Goal: Information Seeking & Learning: Learn about a topic

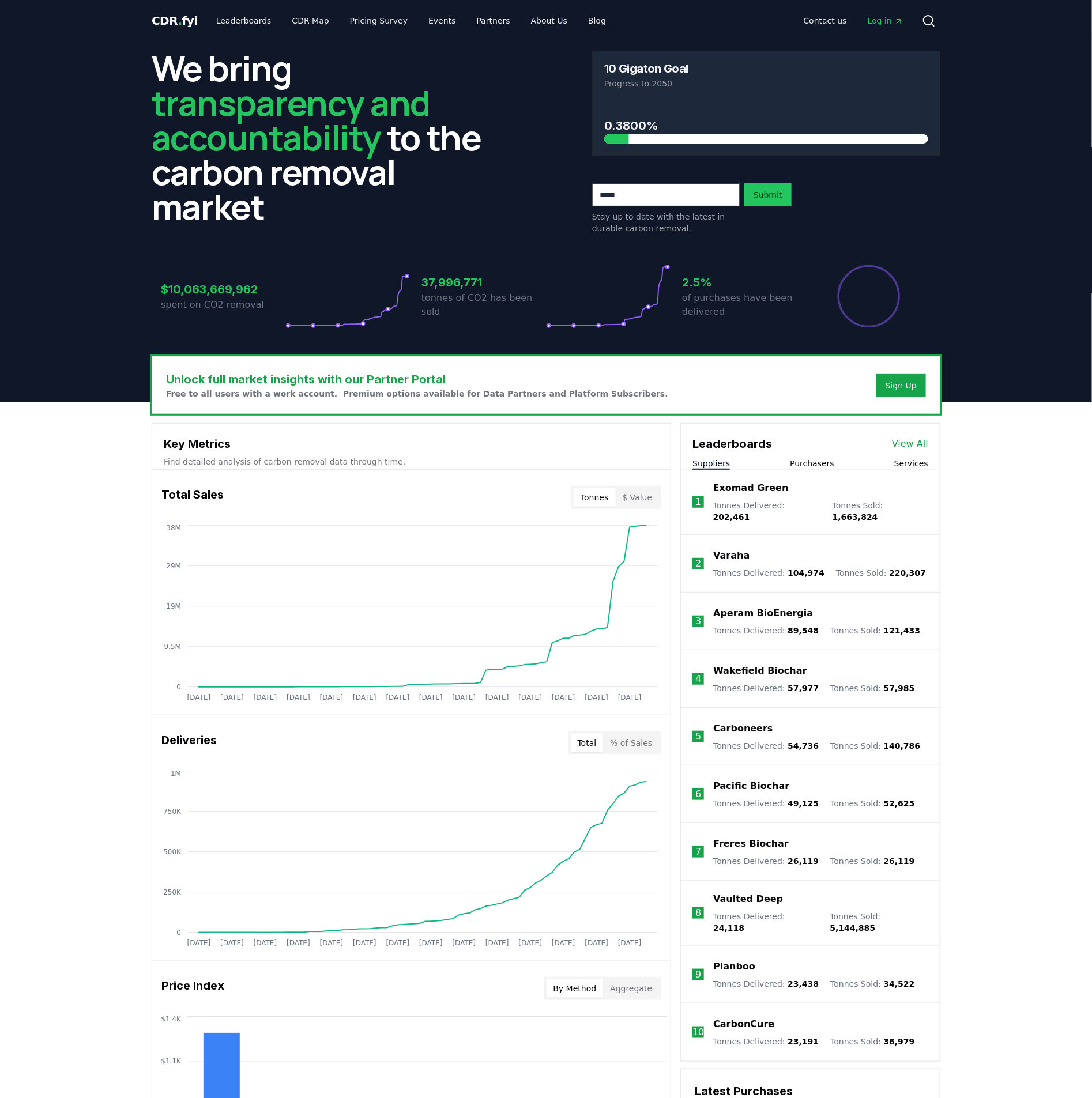
click at [921, 441] on link "View All" at bounding box center [910, 443] width 36 height 14
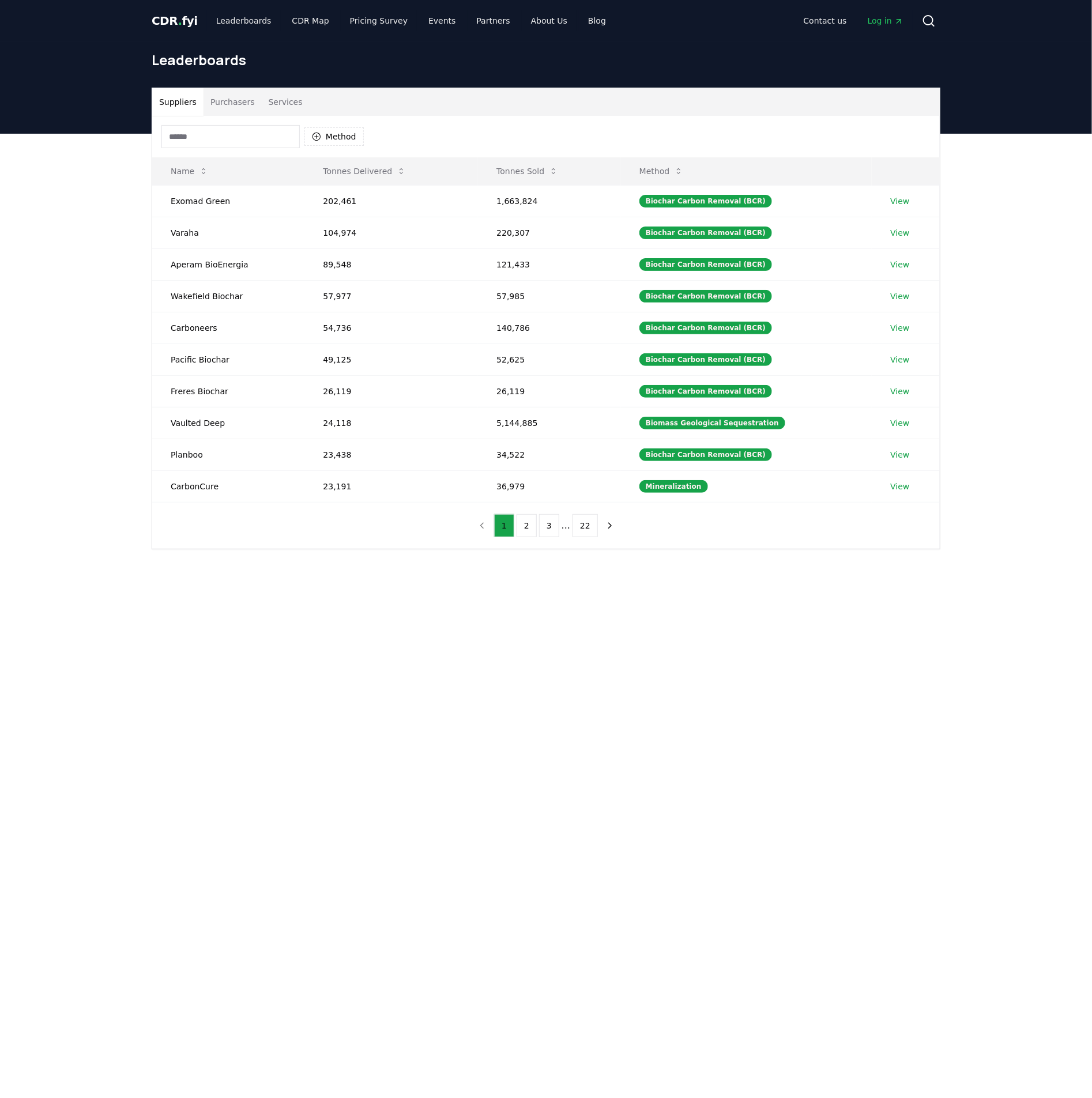
click at [232, 106] on button "Purchasers" at bounding box center [233, 102] width 58 height 28
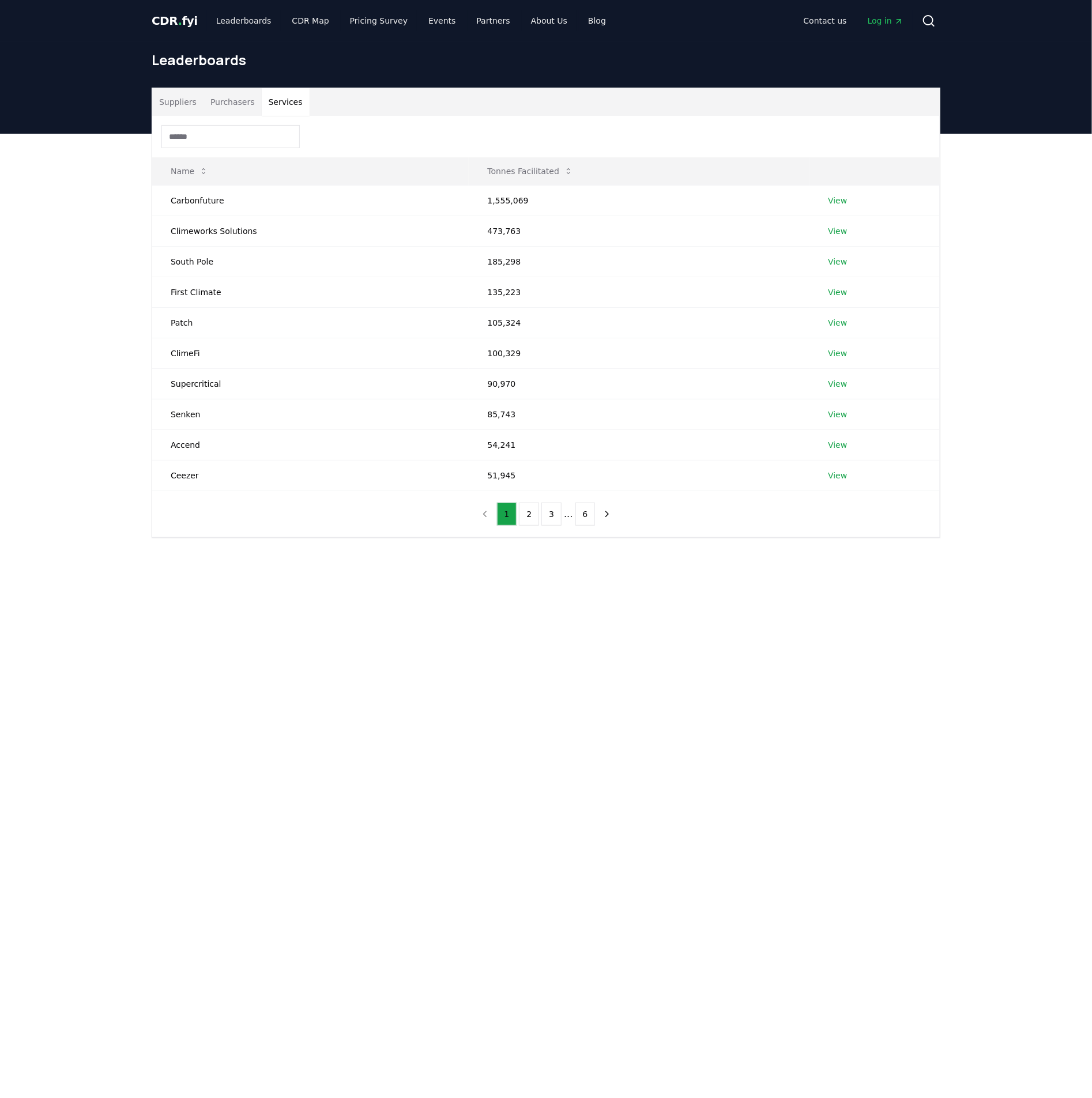
click at [296, 97] on button "Services" at bounding box center [286, 102] width 48 height 28
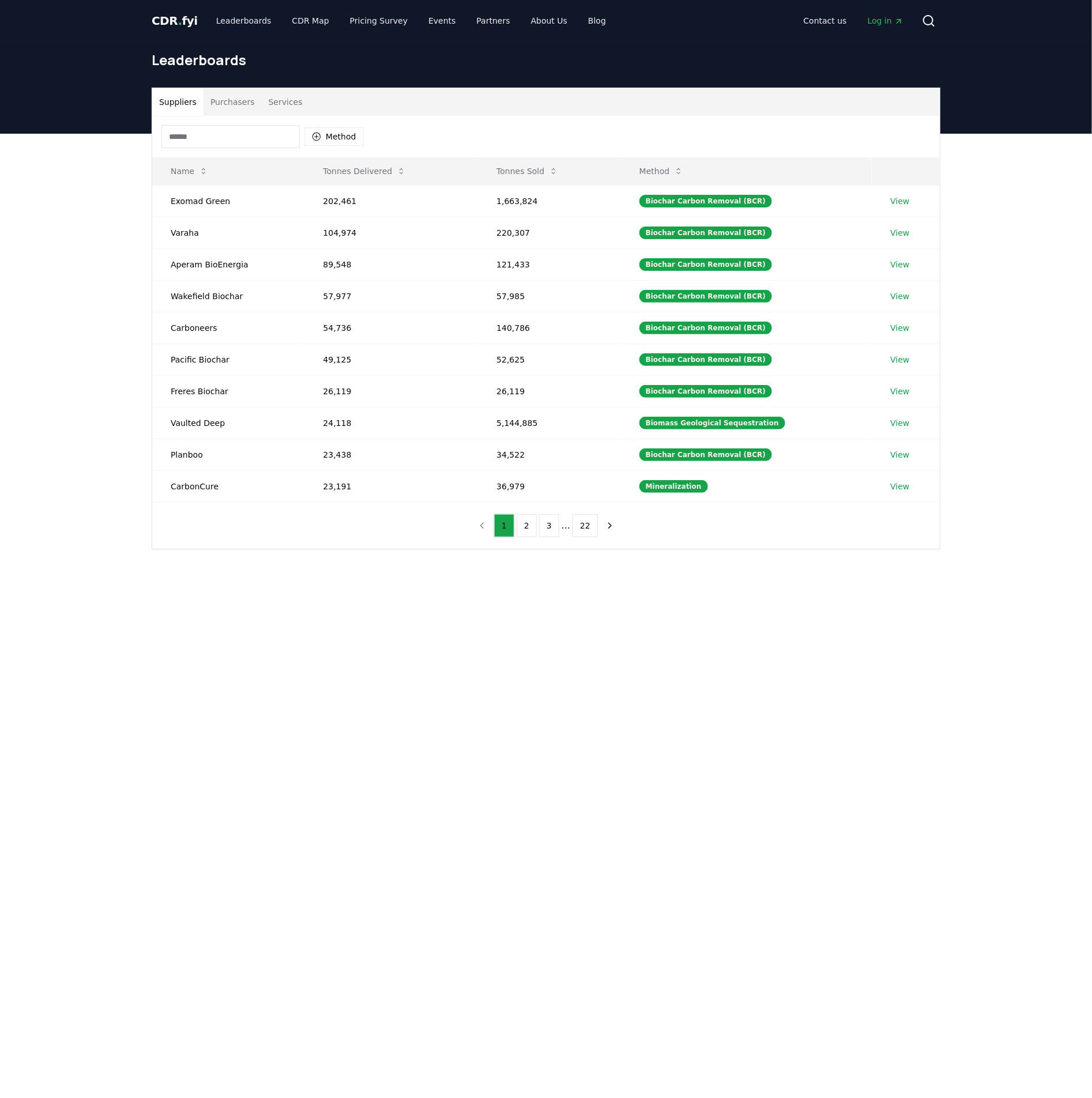
click at [182, 96] on button "Suppliers" at bounding box center [178, 102] width 51 height 28
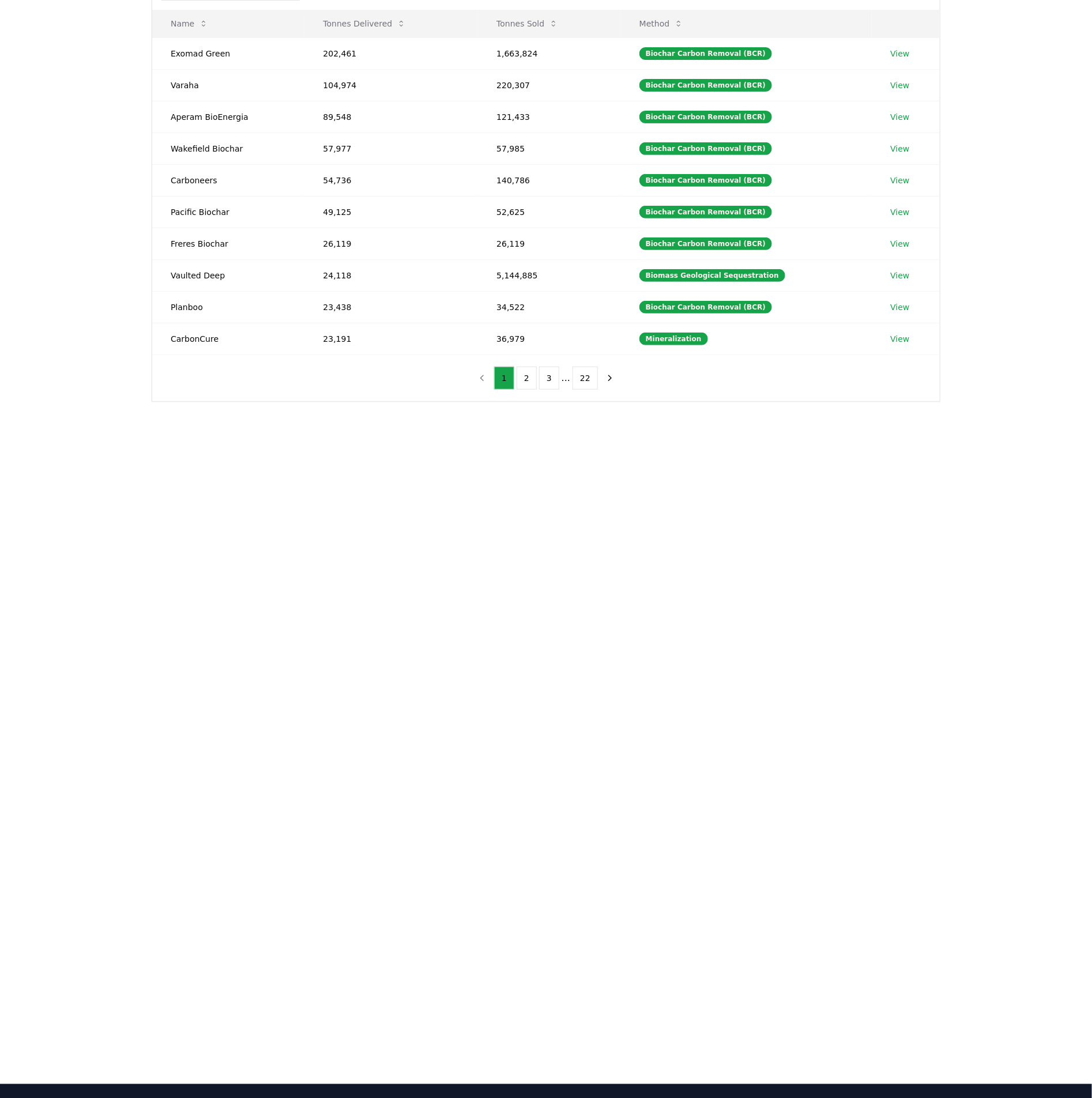
scroll to position [173, 0]
